Goal: Check status: Check status

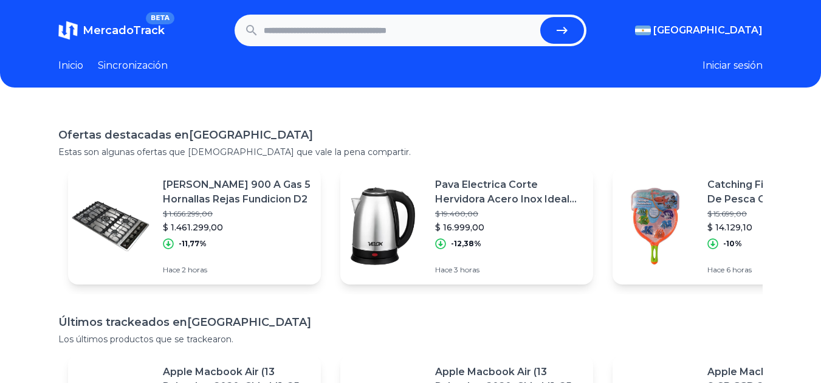
click at [428, 24] on input "text" at bounding box center [400, 30] width 272 height 27
paste input "**********"
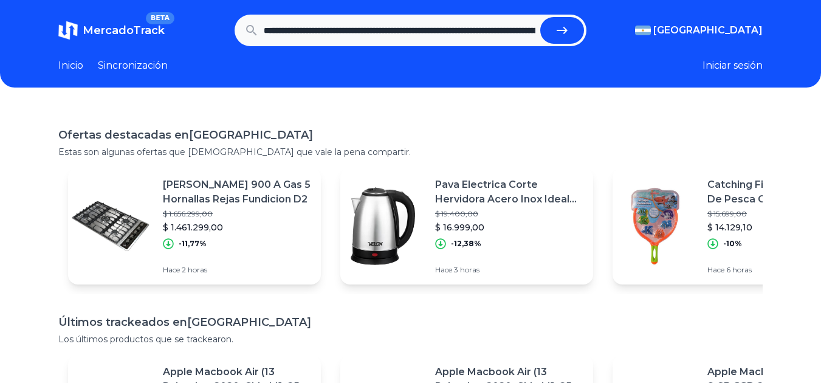
scroll to position [0, 4274]
click at [545, 17] on button "submit" at bounding box center [567, 30] width 44 height 27
type input "**********"
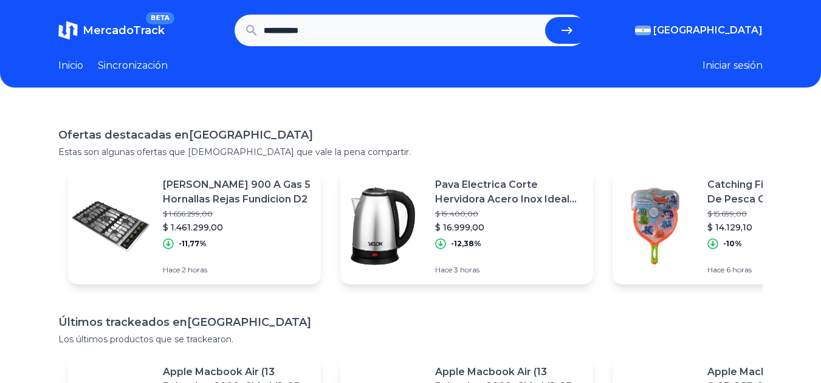
scroll to position [0, 0]
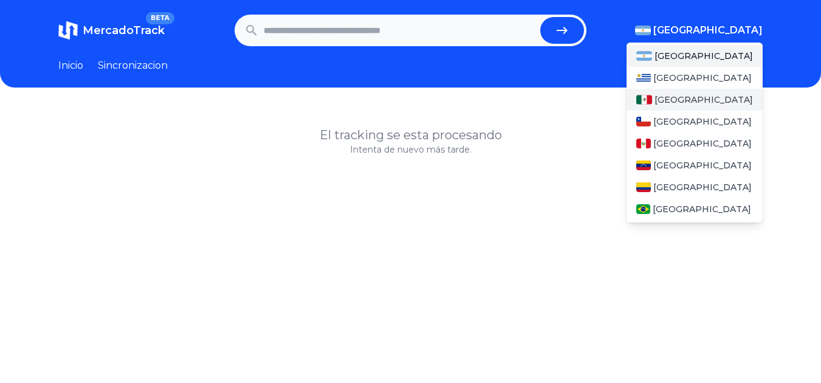
click at [684, 100] on span "[GEOGRAPHIC_DATA]" at bounding box center [704, 100] width 98 height 12
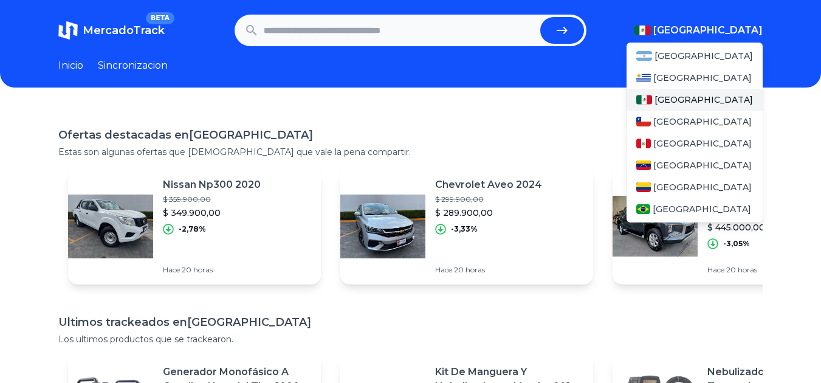
click at [684, 100] on span "[GEOGRAPHIC_DATA]" at bounding box center [704, 100] width 98 height 12
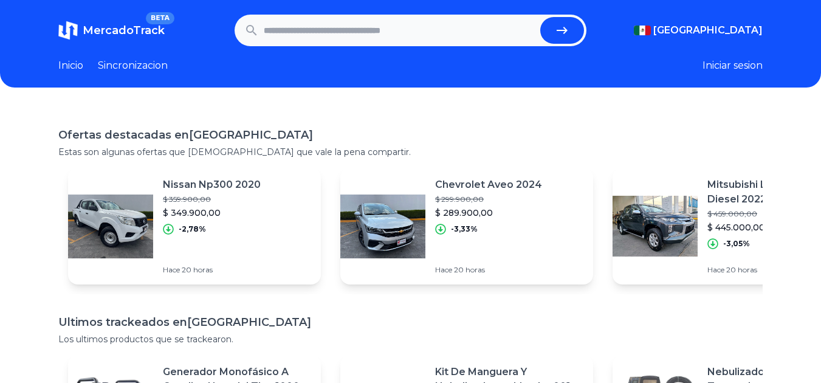
click at [482, 27] on input "text" at bounding box center [400, 30] width 272 height 27
paste input "**********"
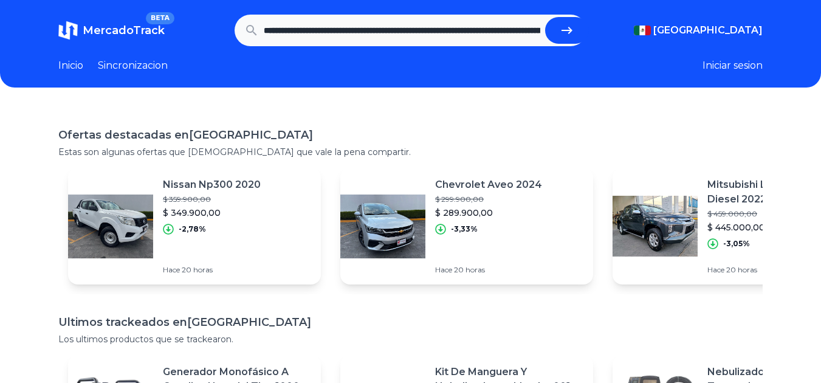
click at [569, 31] on icon "submit" at bounding box center [567, 30] width 11 height 7
type input "**********"
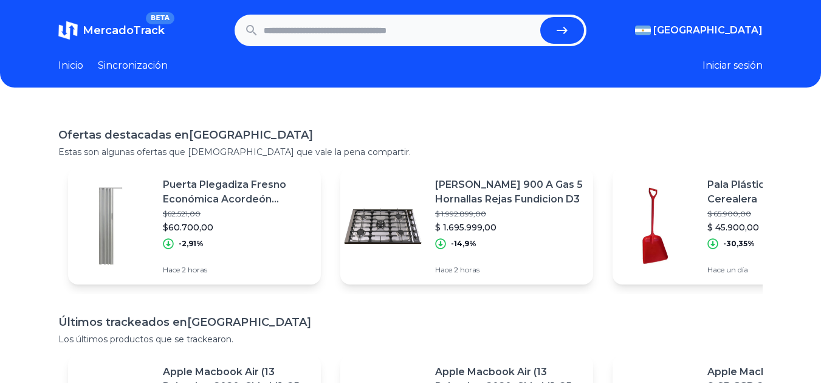
click at [466, 28] on input "text" at bounding box center [400, 30] width 272 height 27
paste input "**********"
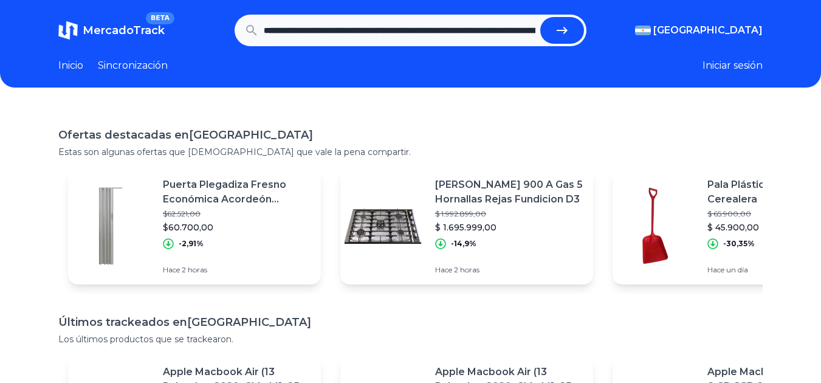
scroll to position [0, 4274]
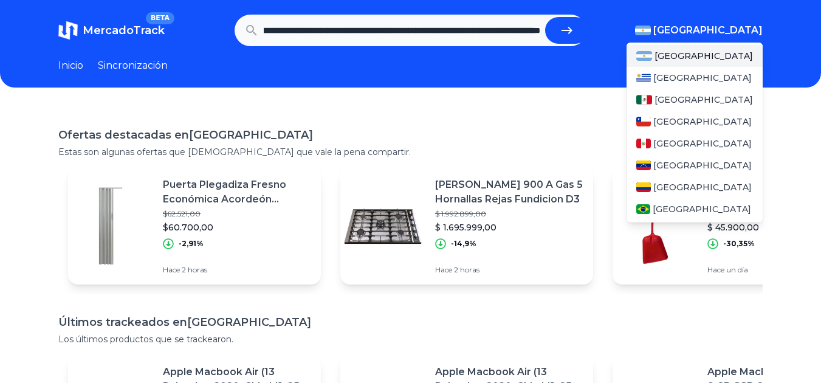
type input "**********"
click at [721, 29] on font "[GEOGRAPHIC_DATA]" at bounding box center [707, 30] width 109 height 12
click at [683, 91] on div "[GEOGRAPHIC_DATA]" at bounding box center [695, 100] width 136 height 22
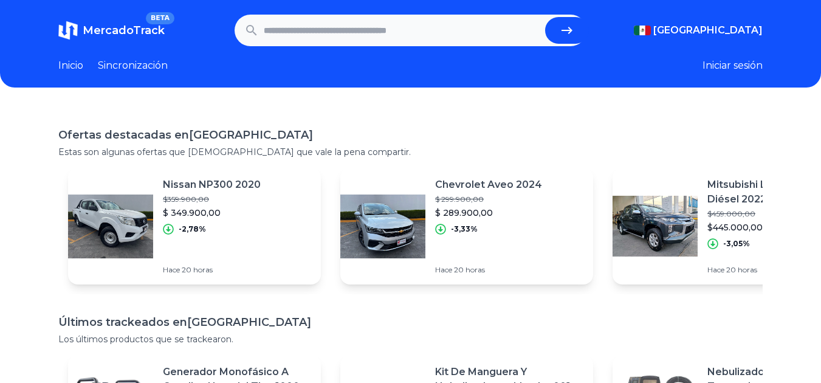
click at [447, 43] on input "text" at bounding box center [402, 30] width 277 height 27
paste input "**********"
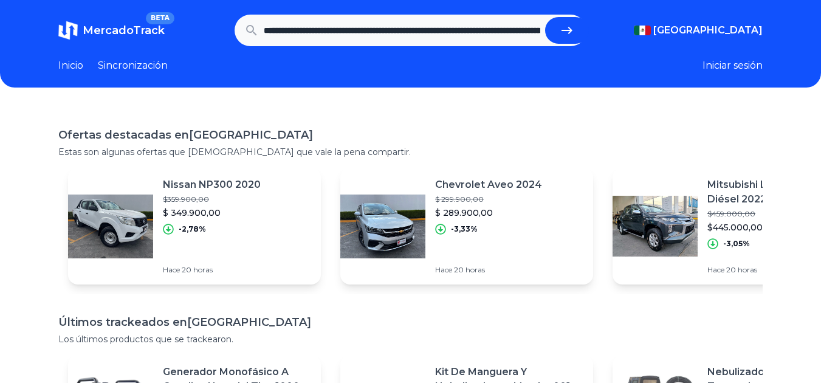
click at [568, 38] on button "submit" at bounding box center [567, 30] width 44 height 27
type input "**********"
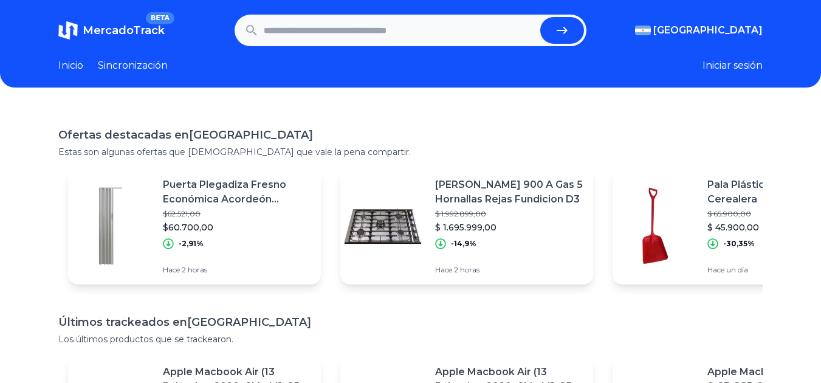
click at [131, 33] on font "MercadoTrack" at bounding box center [124, 30] width 82 height 13
click at [65, 64] on font "Inicio" at bounding box center [70, 66] width 25 height 12
click at [323, 31] on input "text" at bounding box center [400, 30] width 272 height 27
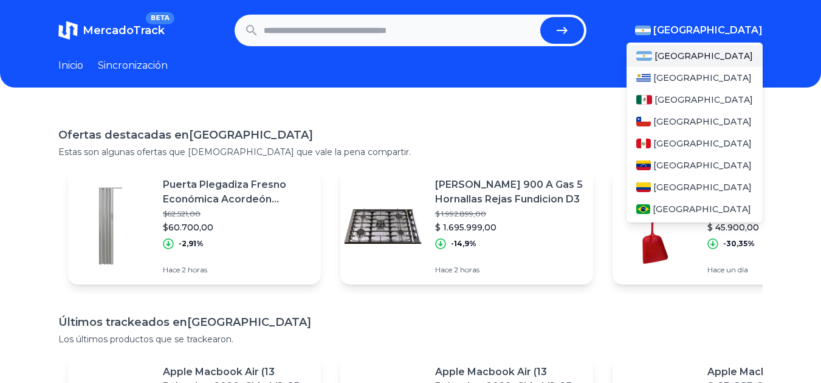
click at [752, 28] on font "[GEOGRAPHIC_DATA]" at bounding box center [707, 30] width 109 height 12
click at [684, 97] on font "[GEOGRAPHIC_DATA]" at bounding box center [704, 99] width 98 height 11
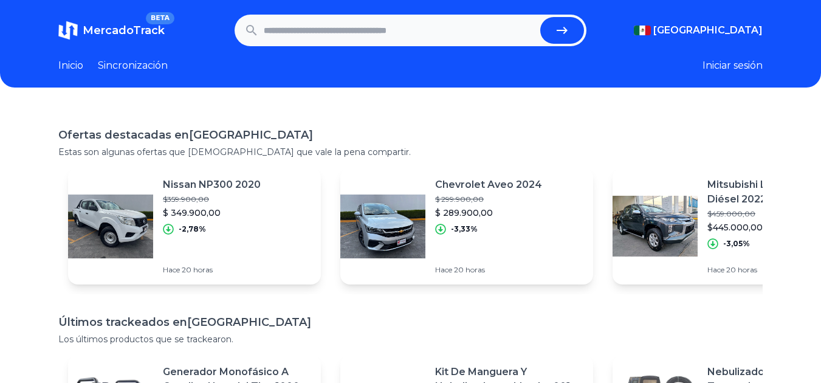
click at [434, 36] on input "text" at bounding box center [400, 30] width 272 height 27
type input "**********"
click at [540, 17] on button "submit" at bounding box center [562, 30] width 44 height 27
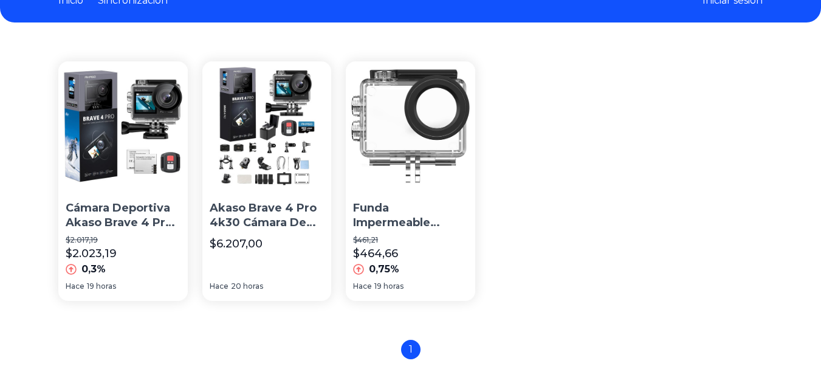
scroll to position [66, 0]
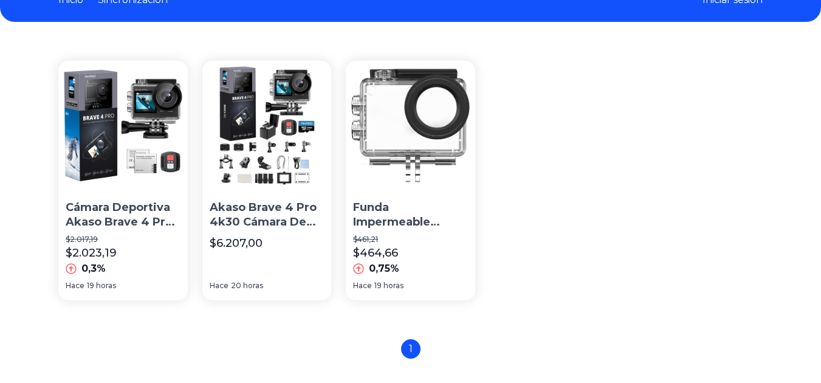
click at [117, 146] on img at bounding box center [122, 125] width 129 height 129
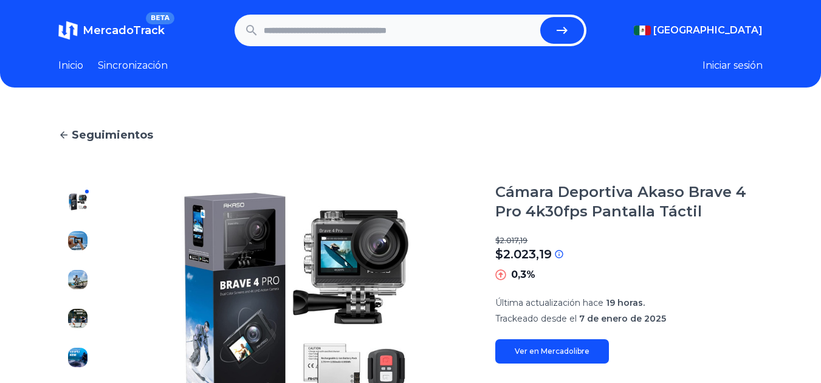
click at [731, 71] on button "Iniciar sesión" at bounding box center [733, 65] width 60 height 15
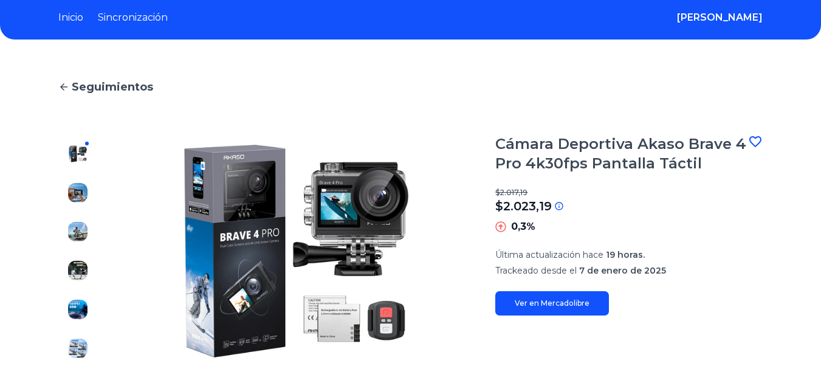
scroll to position [97, 0]
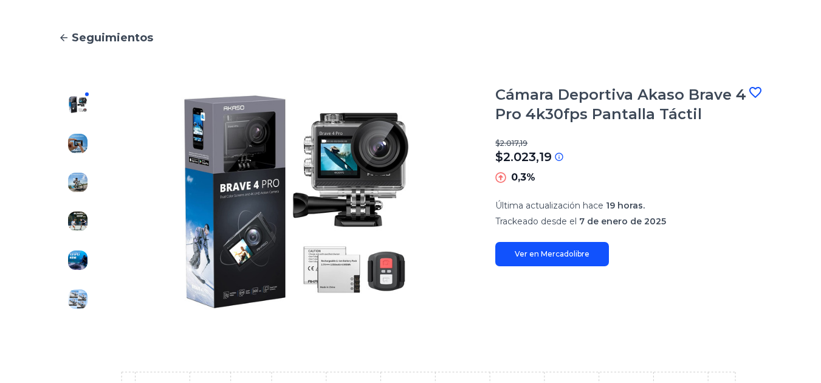
click at [763, 92] on icon at bounding box center [755, 92] width 15 height 15
click at [762, 92] on icon at bounding box center [755, 92] width 12 height 11
click at [763, 92] on icon at bounding box center [755, 92] width 15 height 15
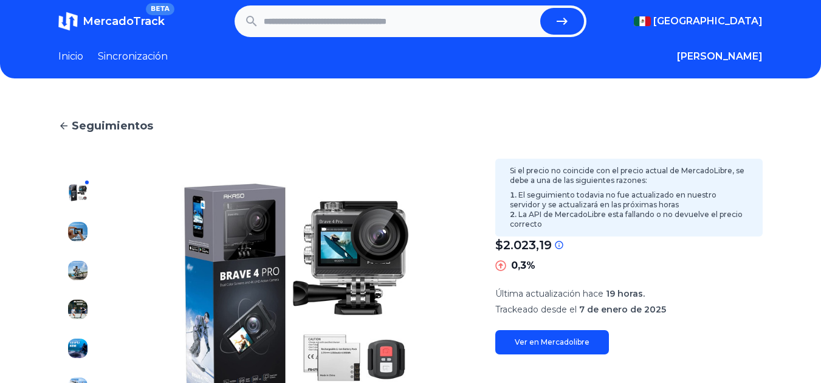
scroll to position [0, 0]
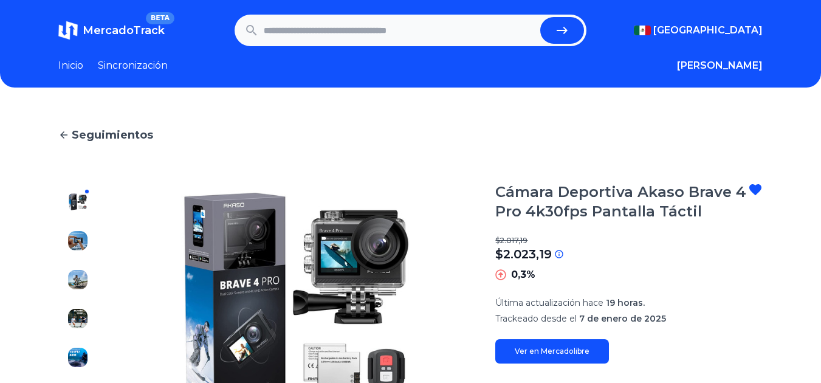
click at [347, 37] on input "text" at bounding box center [400, 30] width 272 height 27
type input "*****"
click at [540, 17] on button "submit" at bounding box center [562, 30] width 44 height 27
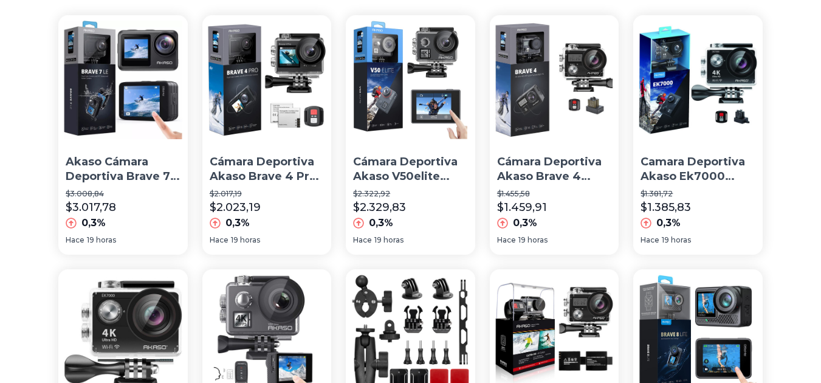
scroll to position [112, 0]
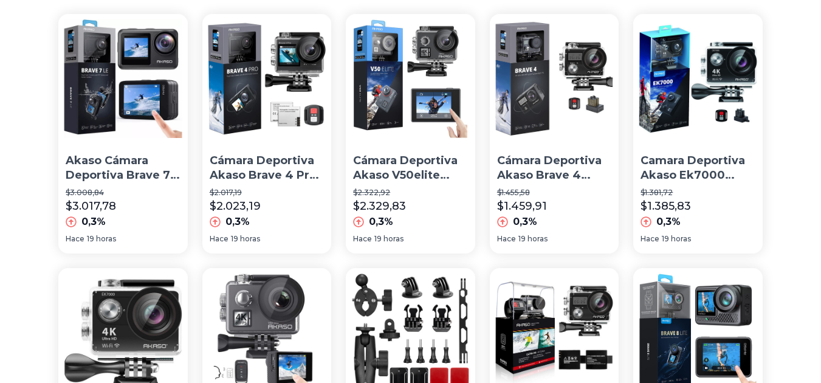
click at [421, 176] on font "Cámara Deportiva Akaso V50elite 4k60fps Eis 8x Zoom Wifi" at bounding box center [405, 183] width 105 height 58
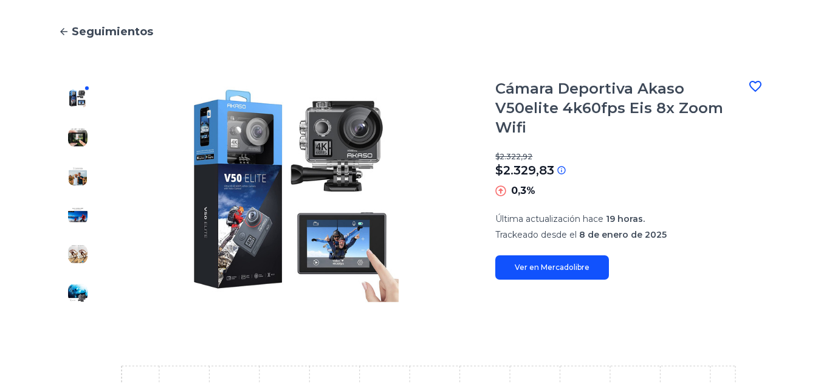
scroll to position [90, 0]
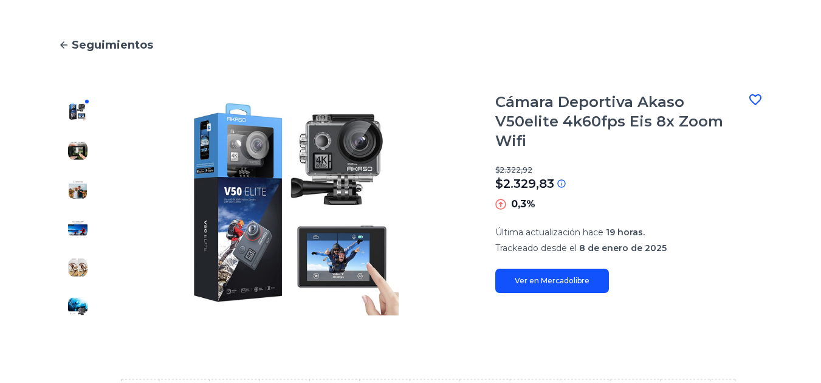
click at [763, 94] on icon at bounding box center [755, 99] width 15 height 15
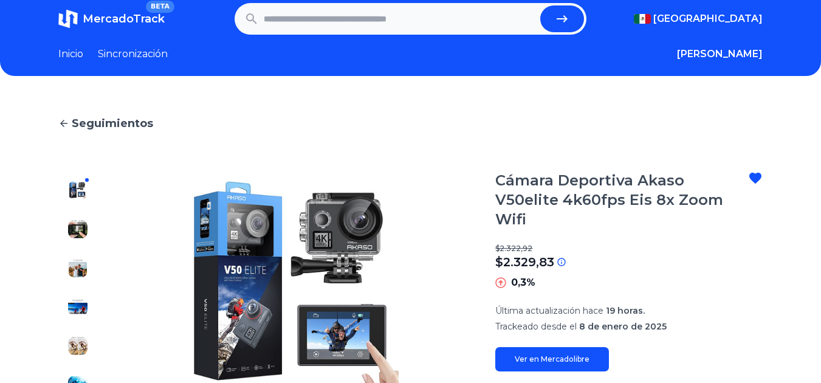
scroll to position [0, 0]
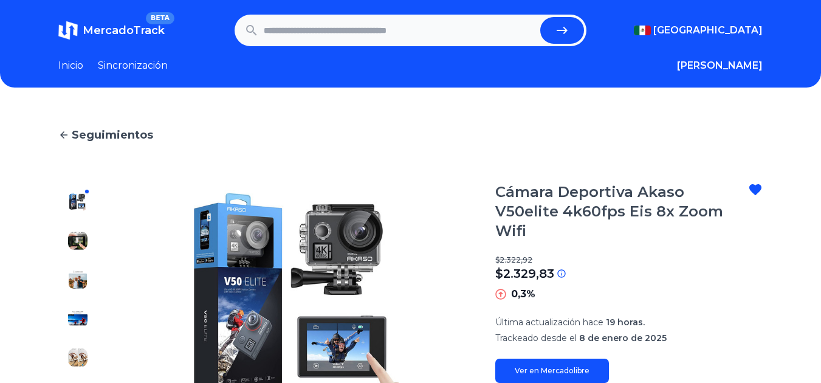
click at [124, 129] on font "Seguimientos" at bounding box center [112, 134] width 81 height 13
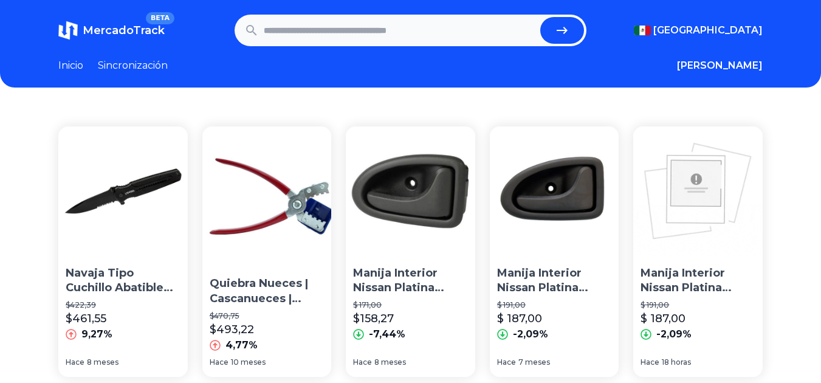
click at [343, 38] on input "text" at bounding box center [400, 30] width 272 height 27
type input "*****"
click at [540, 17] on button "submit" at bounding box center [562, 30] width 44 height 27
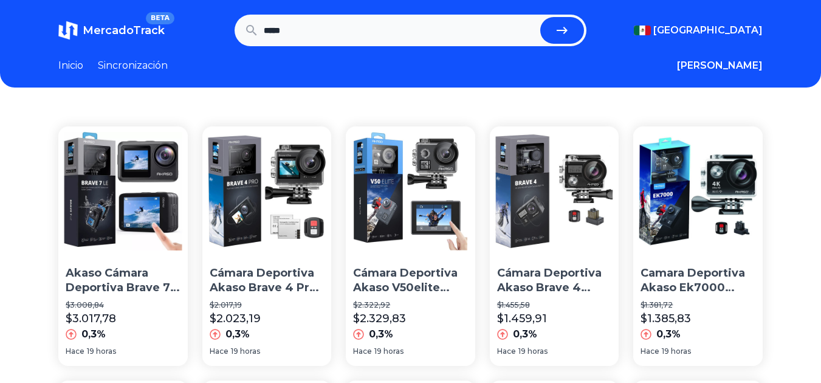
click at [74, 67] on font "Inicio" at bounding box center [70, 66] width 25 height 12
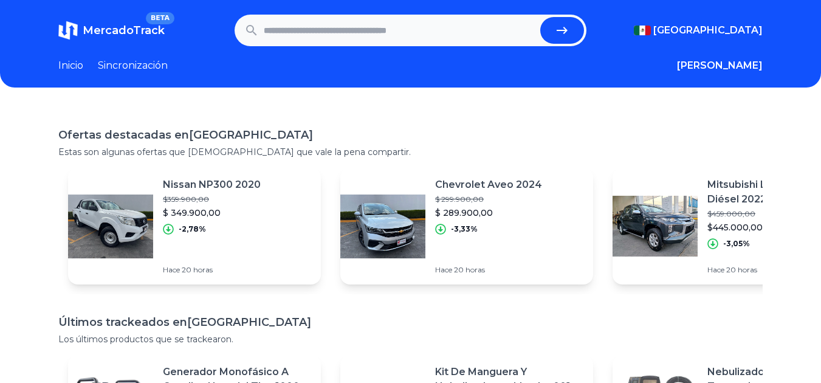
click at [118, 71] on link "Sincronización" at bounding box center [133, 65] width 70 height 15
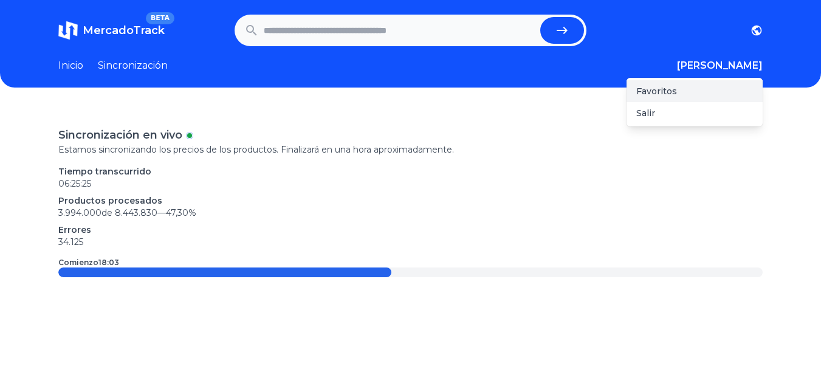
click at [699, 92] on div "Favoritos" at bounding box center [695, 91] width 136 height 22
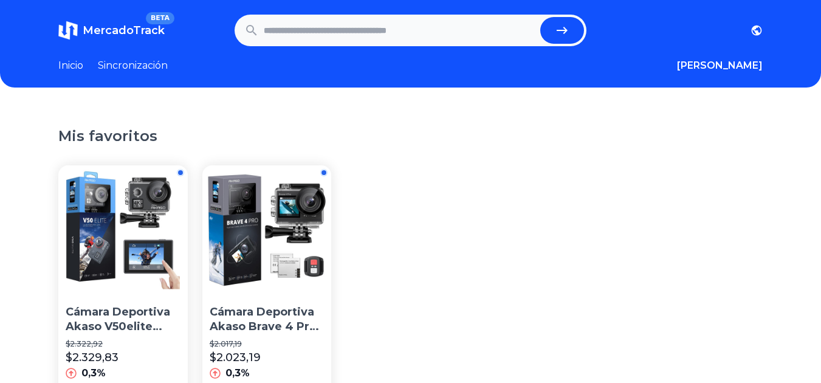
click at [114, 69] on font "Sincronización" at bounding box center [133, 66] width 70 height 12
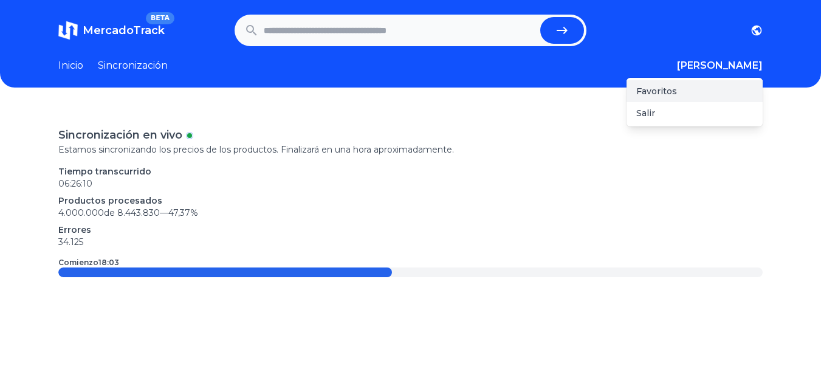
click at [708, 96] on div "Favoritos" at bounding box center [695, 91] width 136 height 22
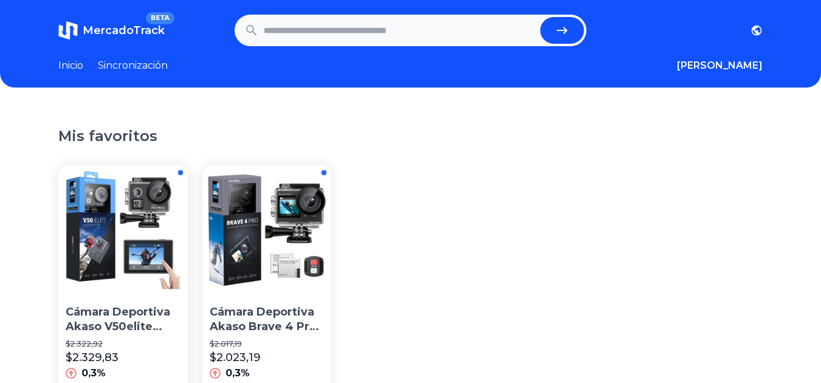
scroll to position [106, 0]
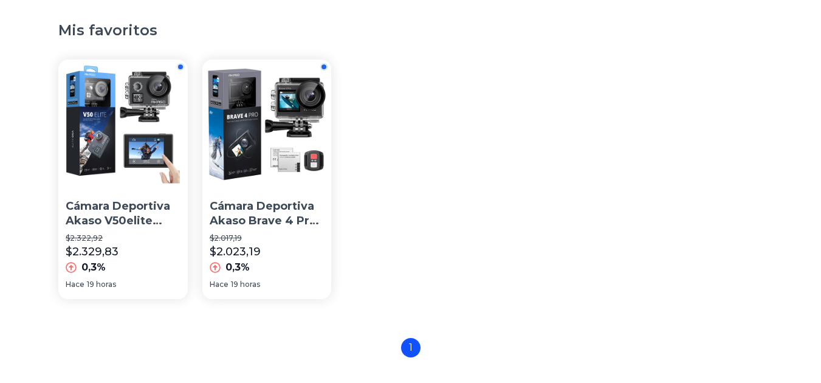
click at [145, 123] on img at bounding box center [122, 124] width 129 height 129
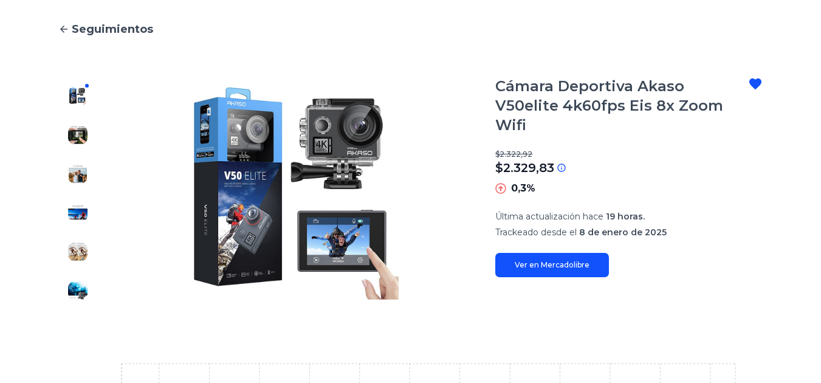
click at [559, 260] on font "Ver en Mercadolibre" at bounding box center [552, 264] width 75 height 9
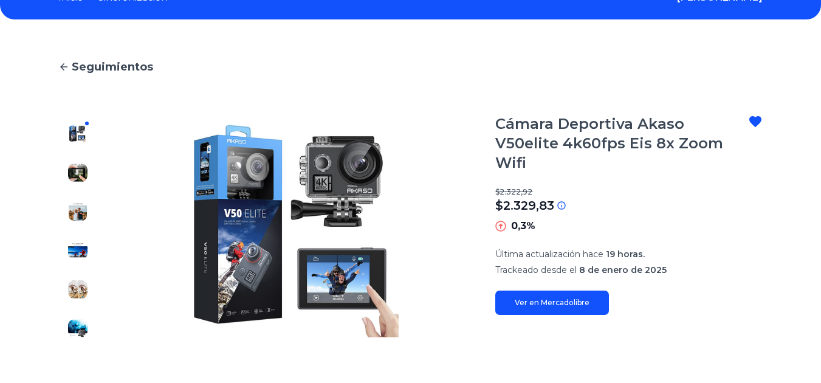
scroll to position [67, 0]
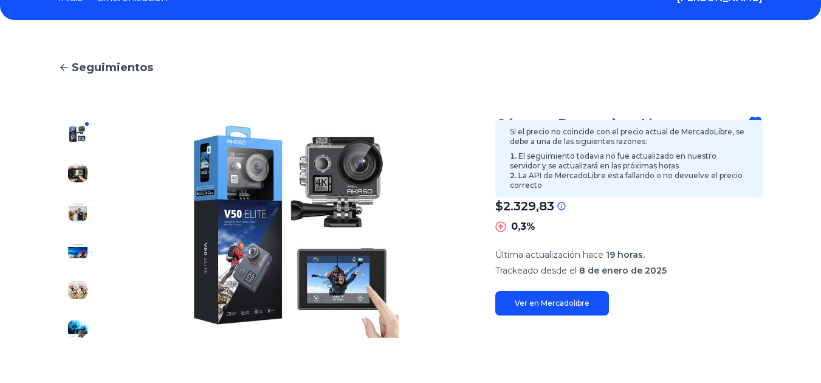
click at [566, 201] on icon at bounding box center [562, 206] width 10 height 10
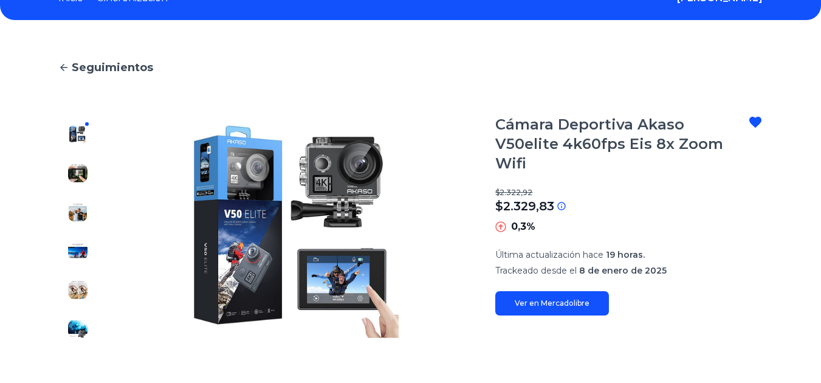
click at [99, 72] on font "Seguimientos" at bounding box center [112, 67] width 81 height 13
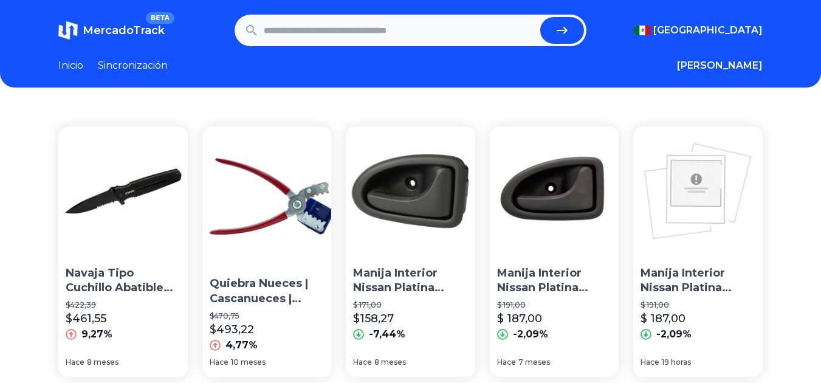
click at [131, 74] on header "MercadoTrack BETA [GEOGRAPHIC_DATA] [GEOGRAPHIC_DATA] [GEOGRAPHIC_DATA] [GEOGRA…" at bounding box center [410, 44] width 821 height 88
click at [137, 69] on font "Sincronización" at bounding box center [133, 66] width 70 height 12
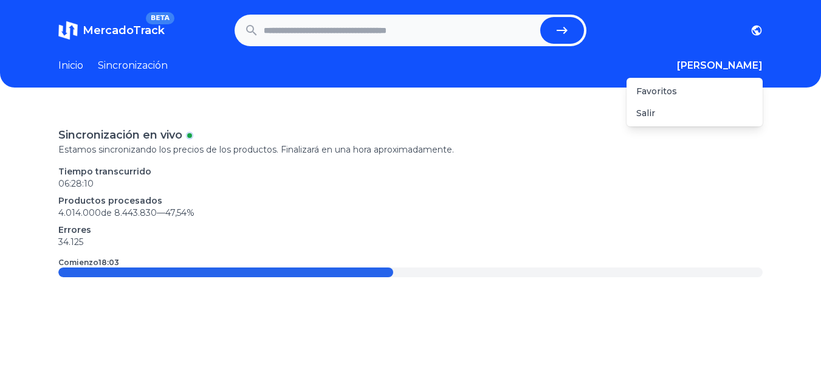
click at [759, 69] on font "[PERSON_NAME]" at bounding box center [720, 66] width 86 height 12
click at [707, 88] on div "Favoritos" at bounding box center [695, 91] width 136 height 22
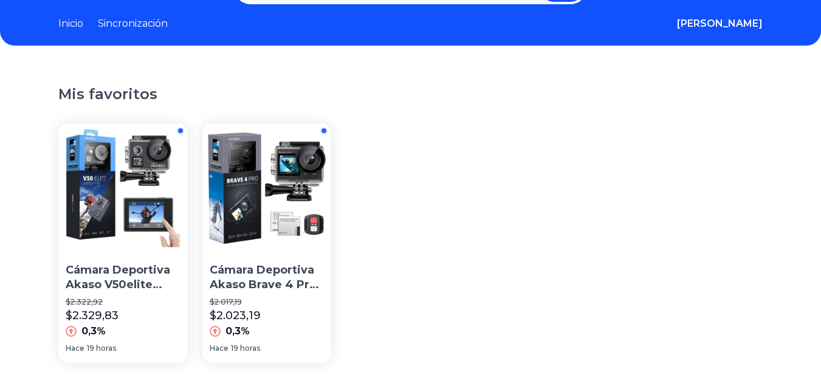
scroll to position [44, 0]
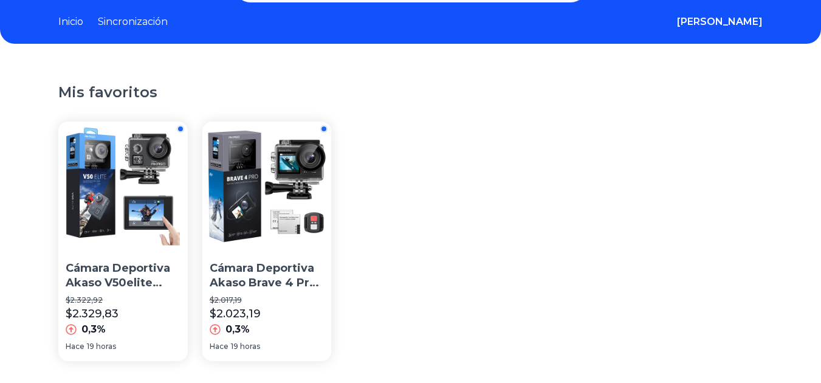
click at [278, 205] on img at bounding box center [266, 186] width 129 height 129
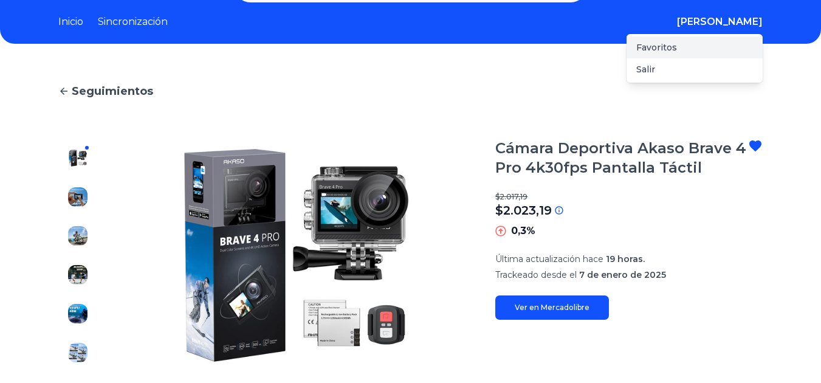
click at [714, 45] on div "Favoritos" at bounding box center [695, 47] width 136 height 22
